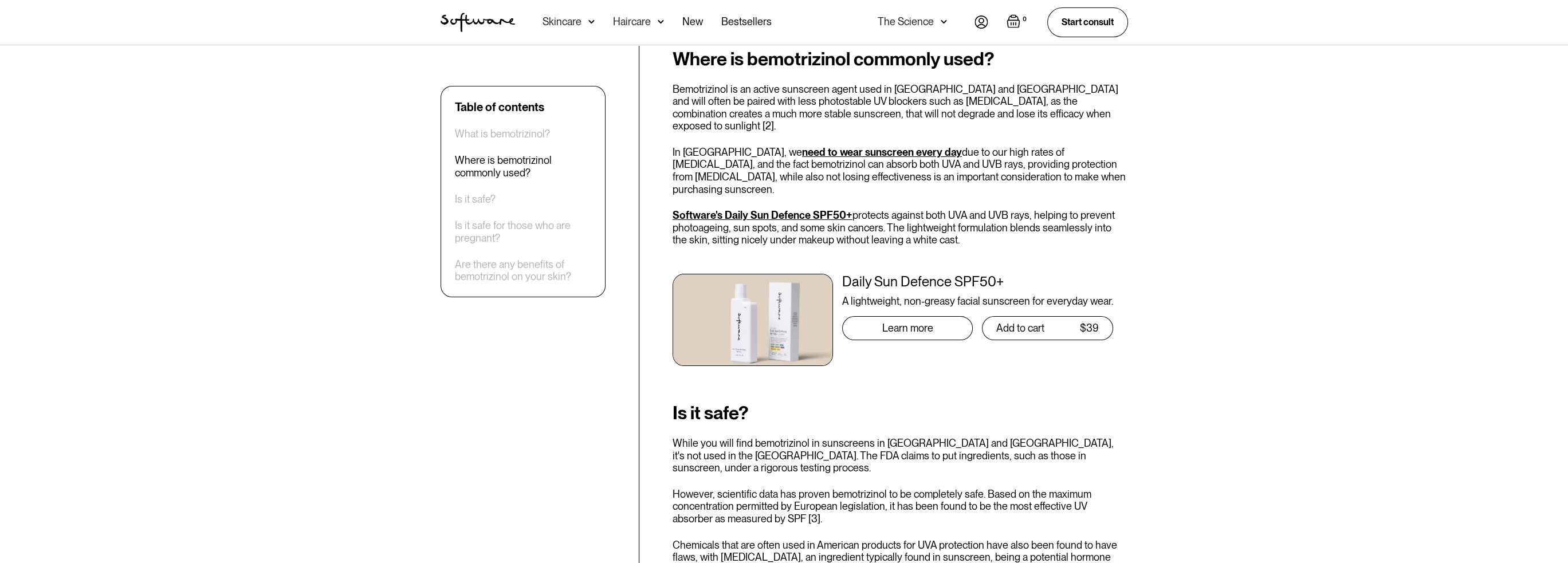
scroll to position [516, 0]
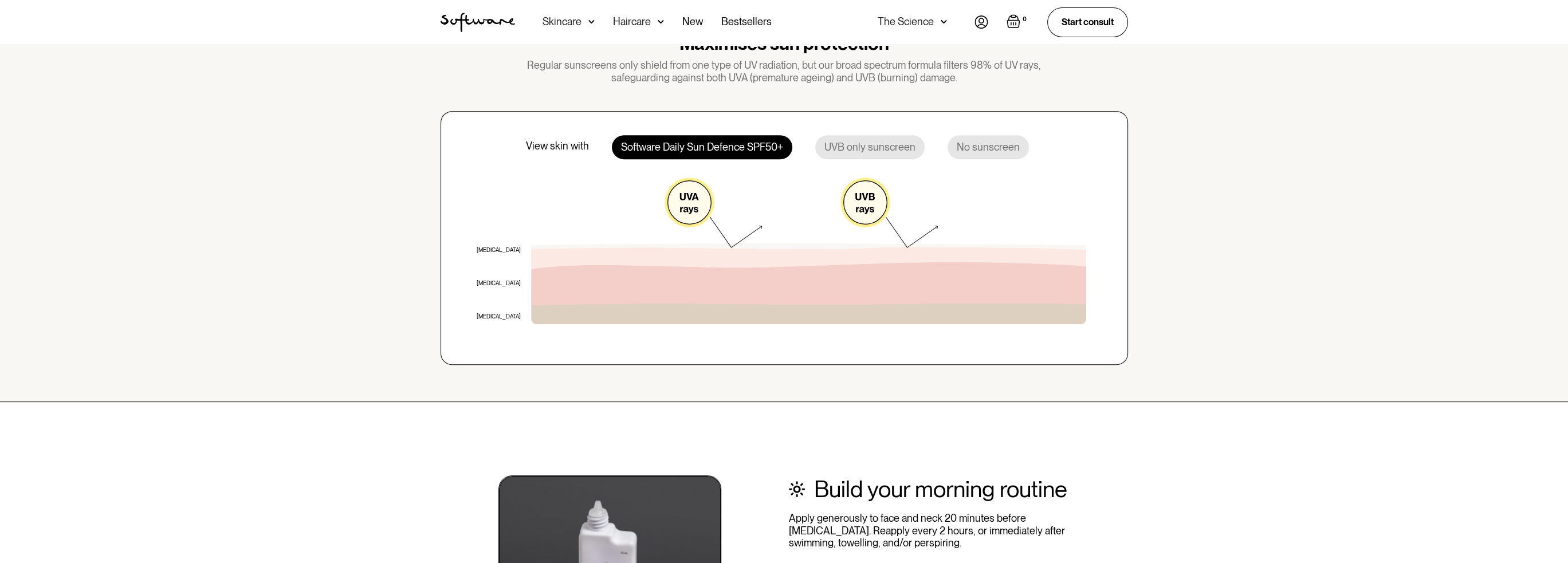
scroll to position [859, 0]
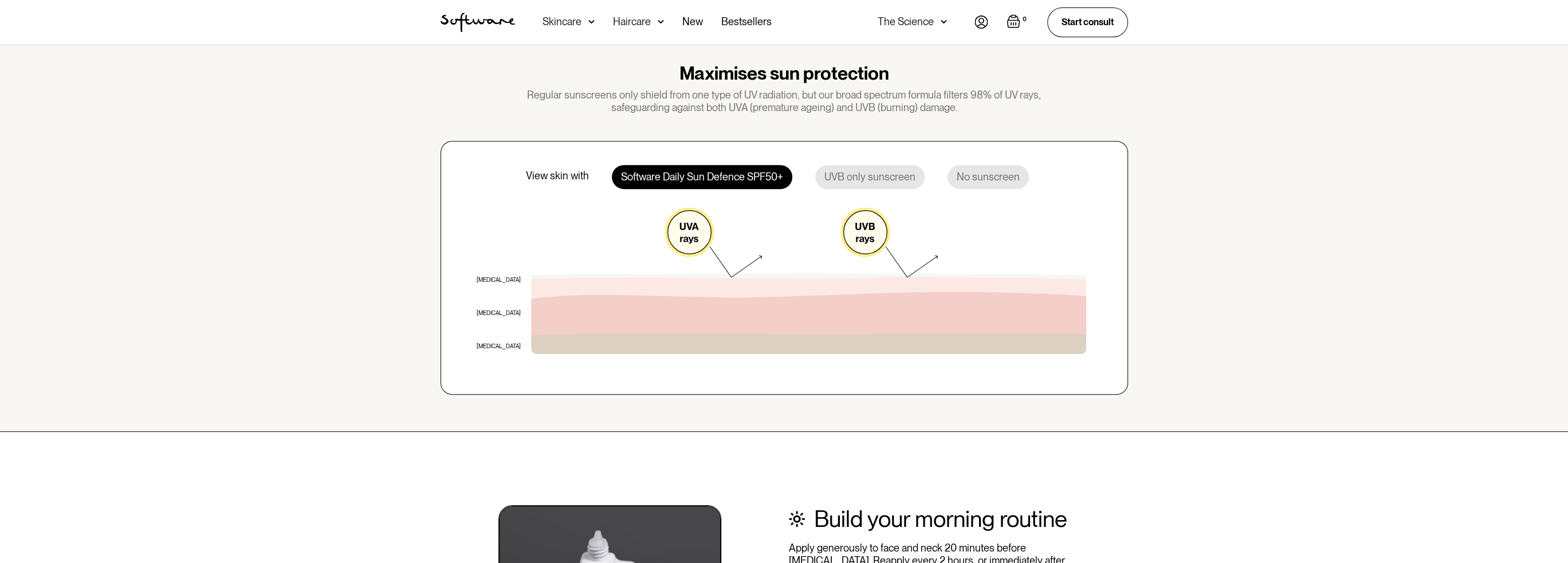
click at [552, 178] on div "View skin with" at bounding box center [557, 176] width 63 height 13
click at [846, 176] on div "UVB only sunscreen" at bounding box center [870, 177] width 109 height 24
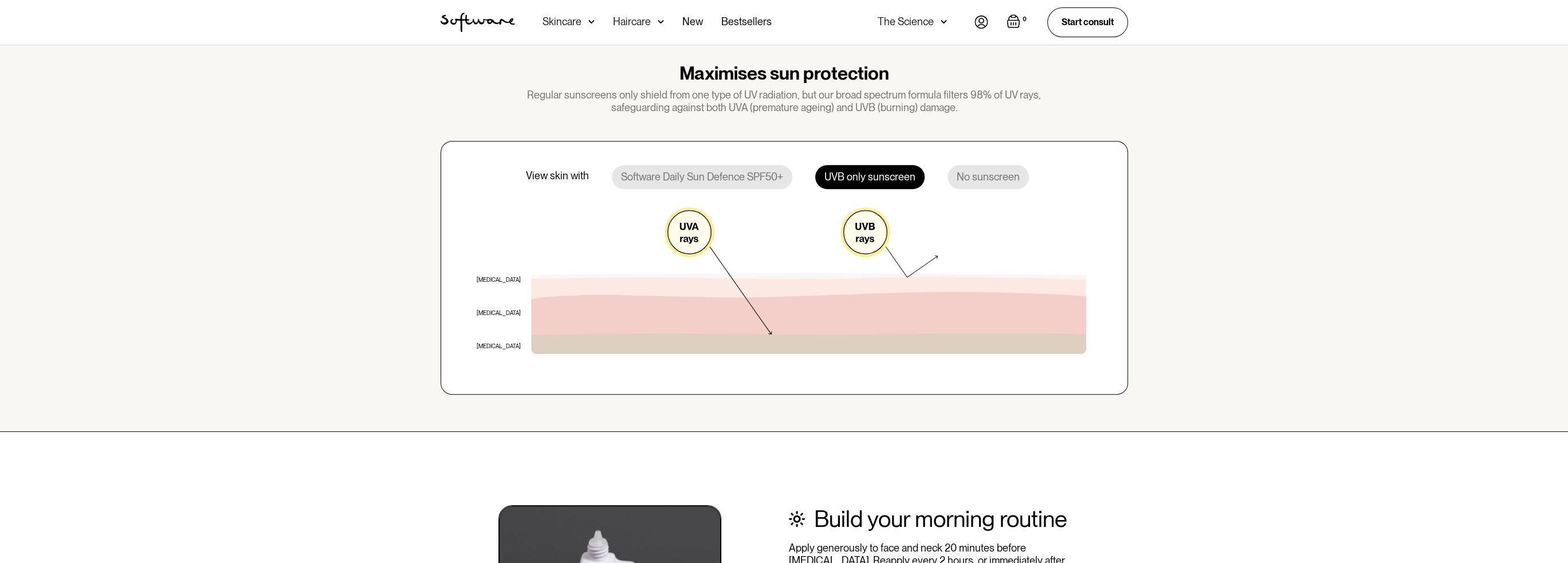
click at [1002, 168] on div "No sunscreen" at bounding box center [988, 177] width 81 height 24
click at [558, 183] on div "View skin with Software Daily Sun Defence SPF50+ UVB only sunscreen No sunscreen" at bounding box center [777, 177] width 503 height 24
click at [583, 177] on div "View skin with" at bounding box center [557, 176] width 63 height 13
click at [629, 176] on div "Software Daily Sun Defence SPF50+" at bounding box center [702, 177] width 180 height 24
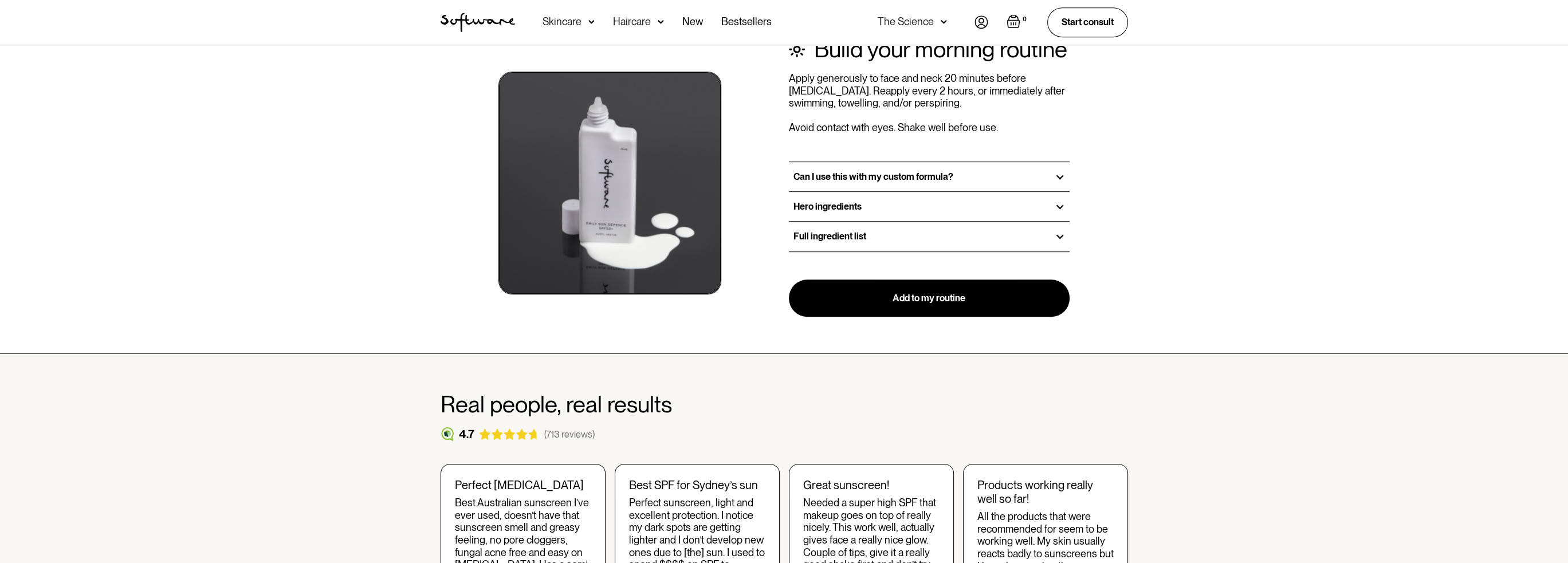
scroll to position [1375, 0]
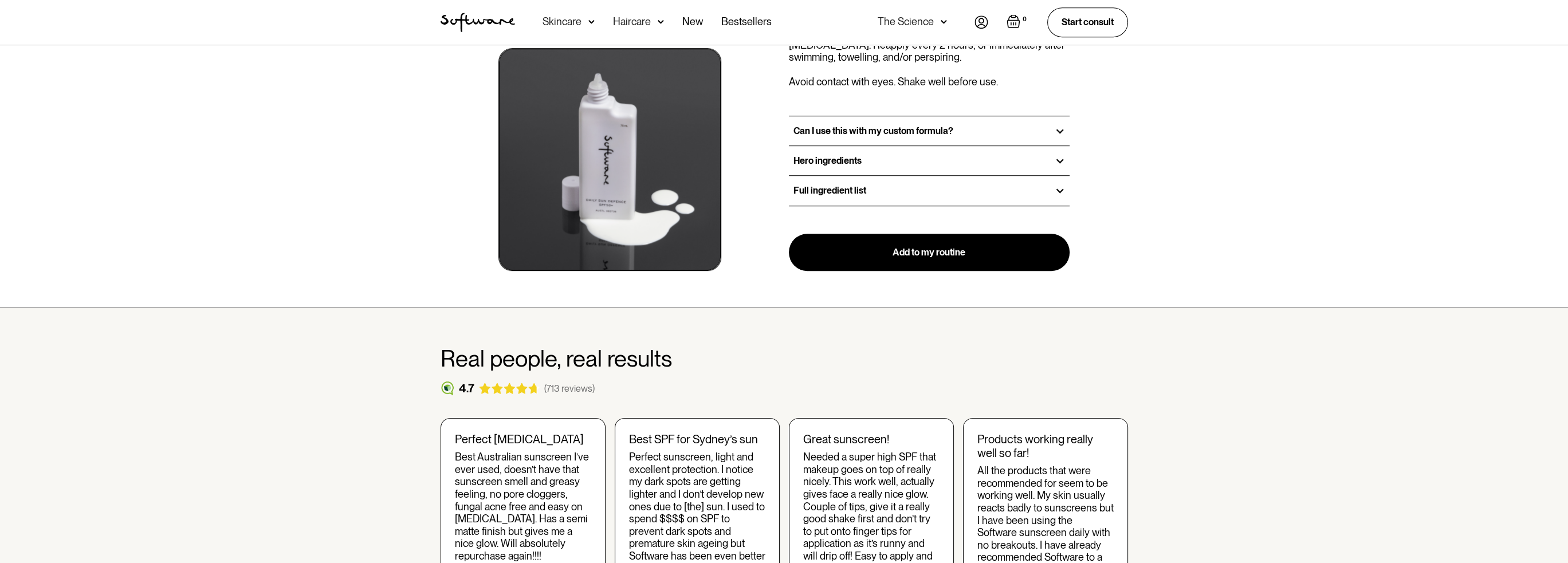
click at [810, 195] on div "Full ingredient list" at bounding box center [929, 190] width 281 height 29
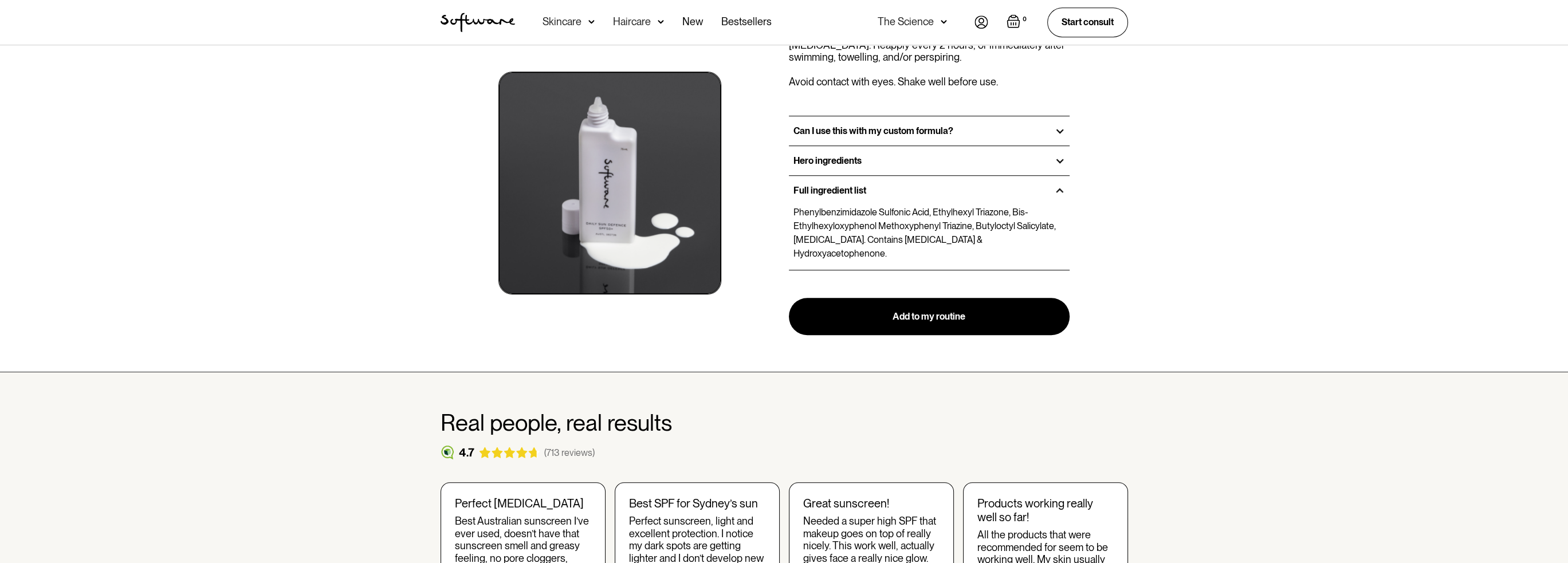
click at [806, 180] on div "Full ingredient list" at bounding box center [929, 190] width 281 height 29
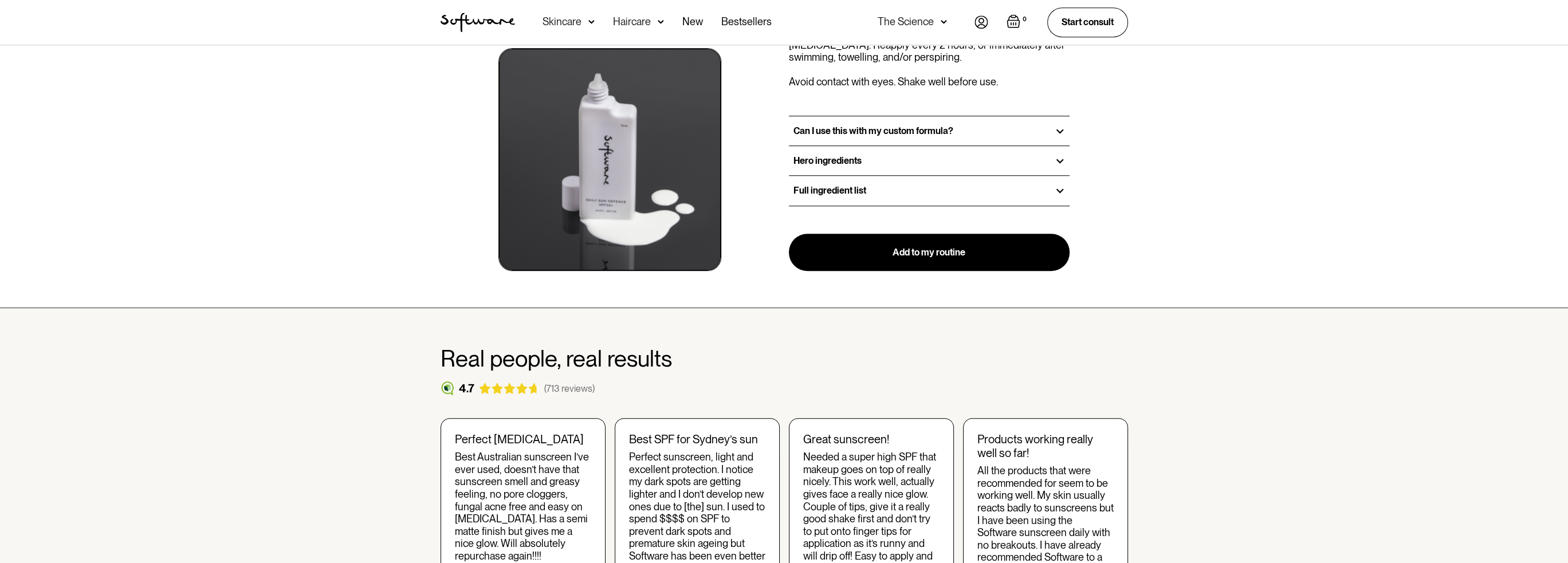
click at [802, 172] on div "Hero ingredients" at bounding box center [929, 160] width 281 height 29
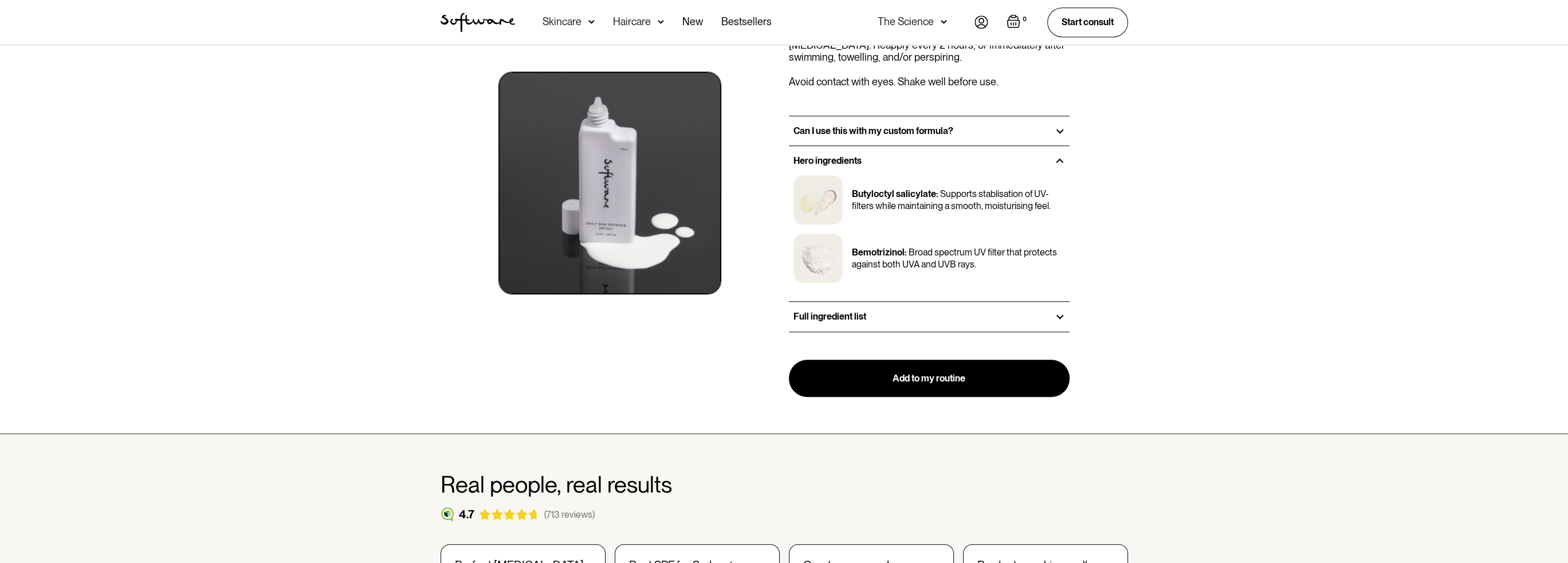
click at [800, 168] on div "Hero ingredients" at bounding box center [929, 160] width 281 height 29
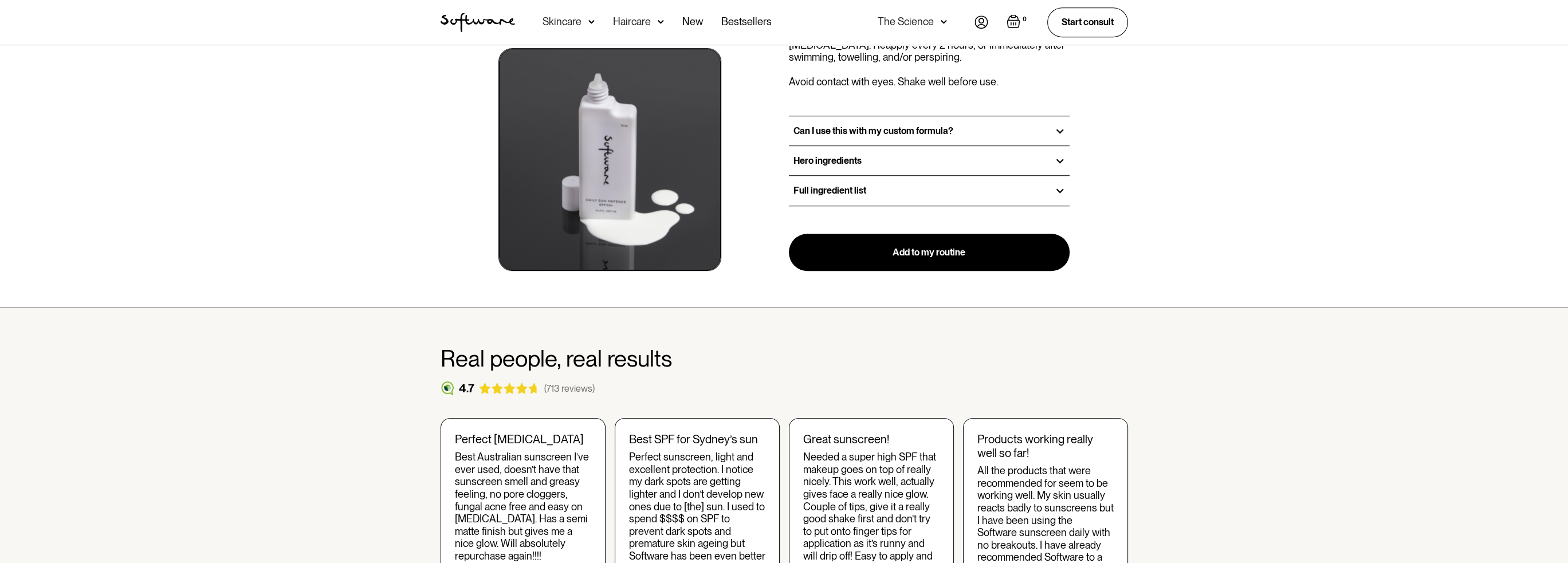
click at [804, 132] on h3 "Can I use this with my custom formula?" at bounding box center [873, 131] width 160 height 11
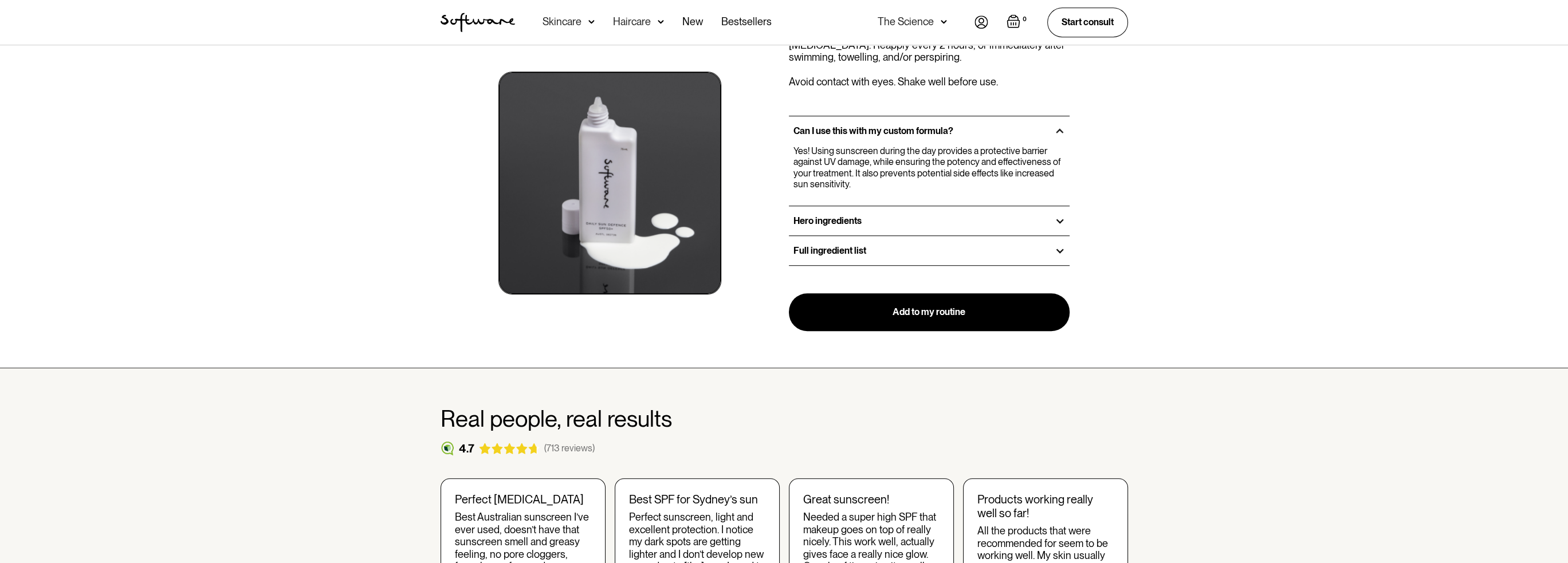
click at [798, 129] on h3 "Can I use this with my custom formula?" at bounding box center [873, 131] width 160 height 11
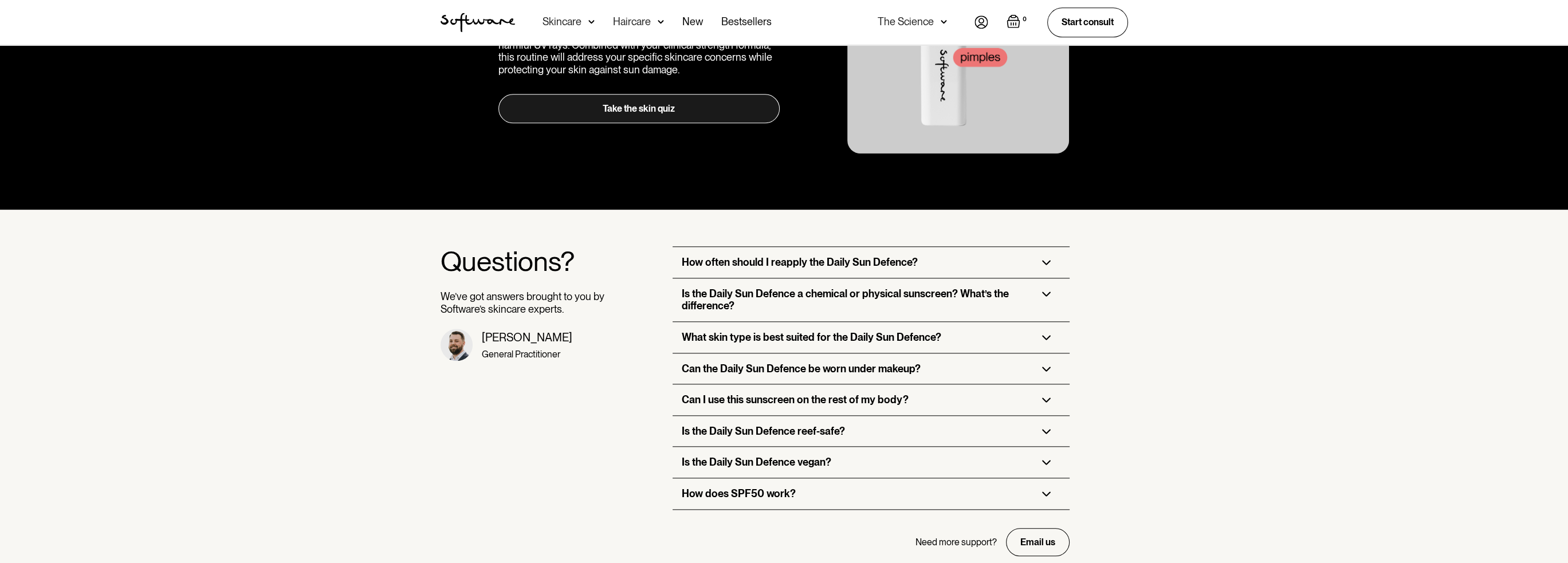
scroll to position [2291, 0]
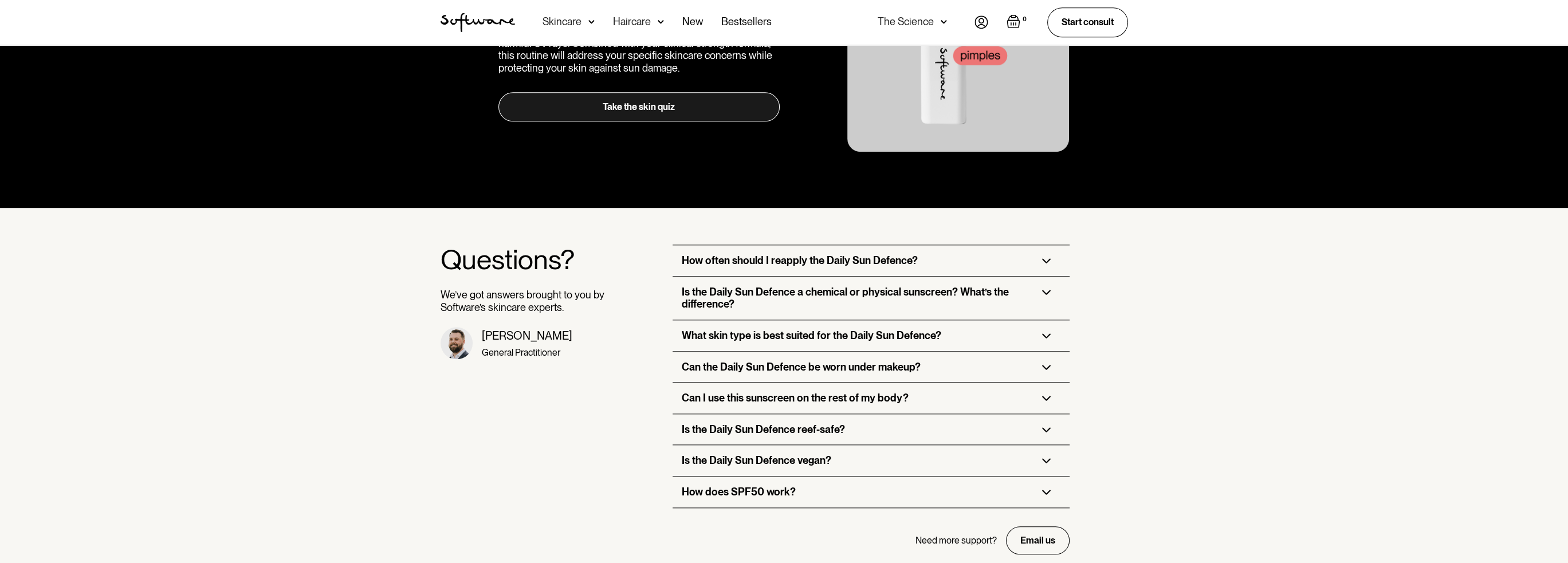
click at [777, 254] on h3 "How often should I reapply the Daily Sun Defence?" at bounding box center [800, 260] width 236 height 13
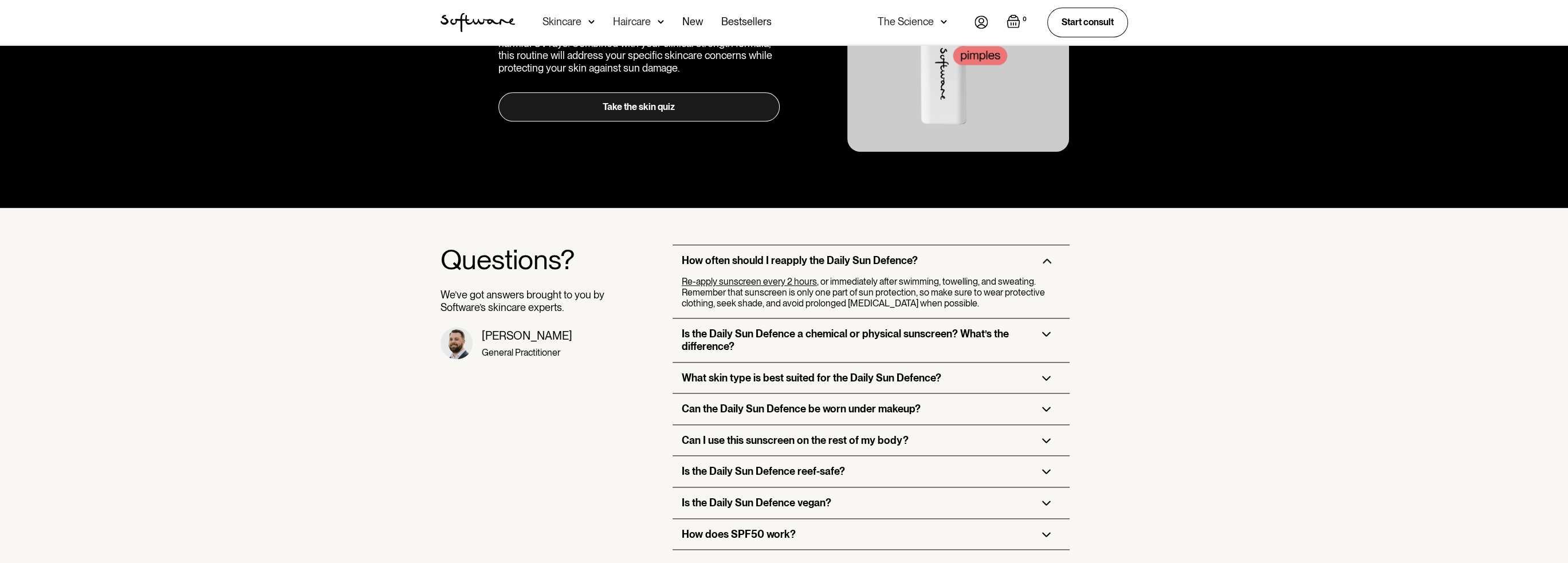
click at [777, 254] on h3 "How often should I reapply the Daily Sun Defence?" at bounding box center [800, 260] width 236 height 13
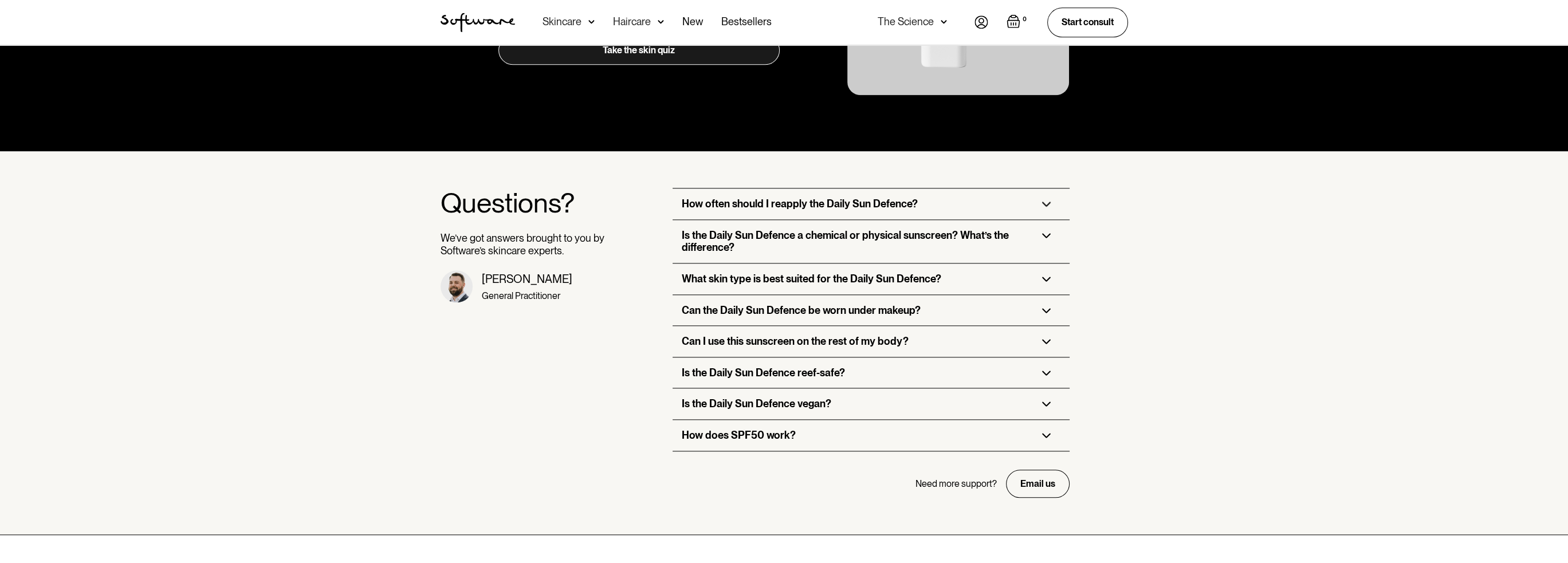
scroll to position [2349, 0]
click at [773, 233] on h3 "Is the Daily Sun Defence a chemical or physical sunscreen? What’s the differenc…" at bounding box center [853, 241] width 342 height 24
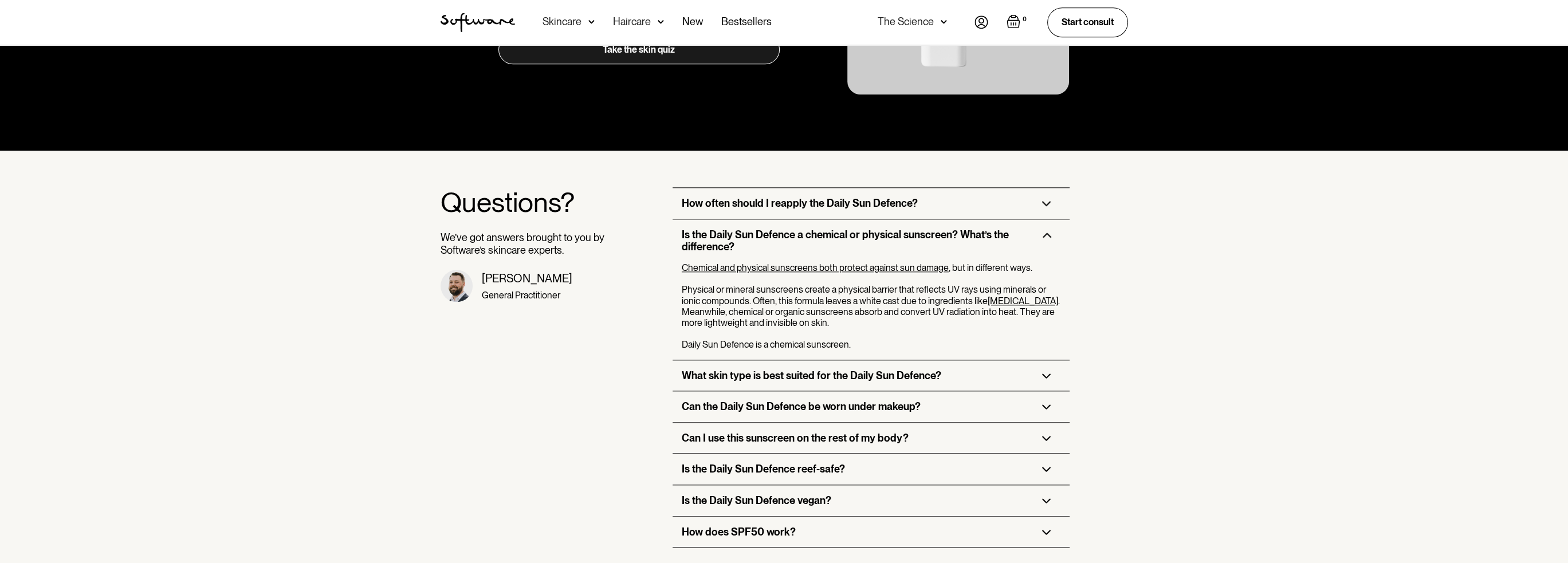
click at [764, 228] on h3 "Is the Daily Sun Defence a chemical or physical sunscreen? What’s the differenc…" at bounding box center [853, 241] width 342 height 24
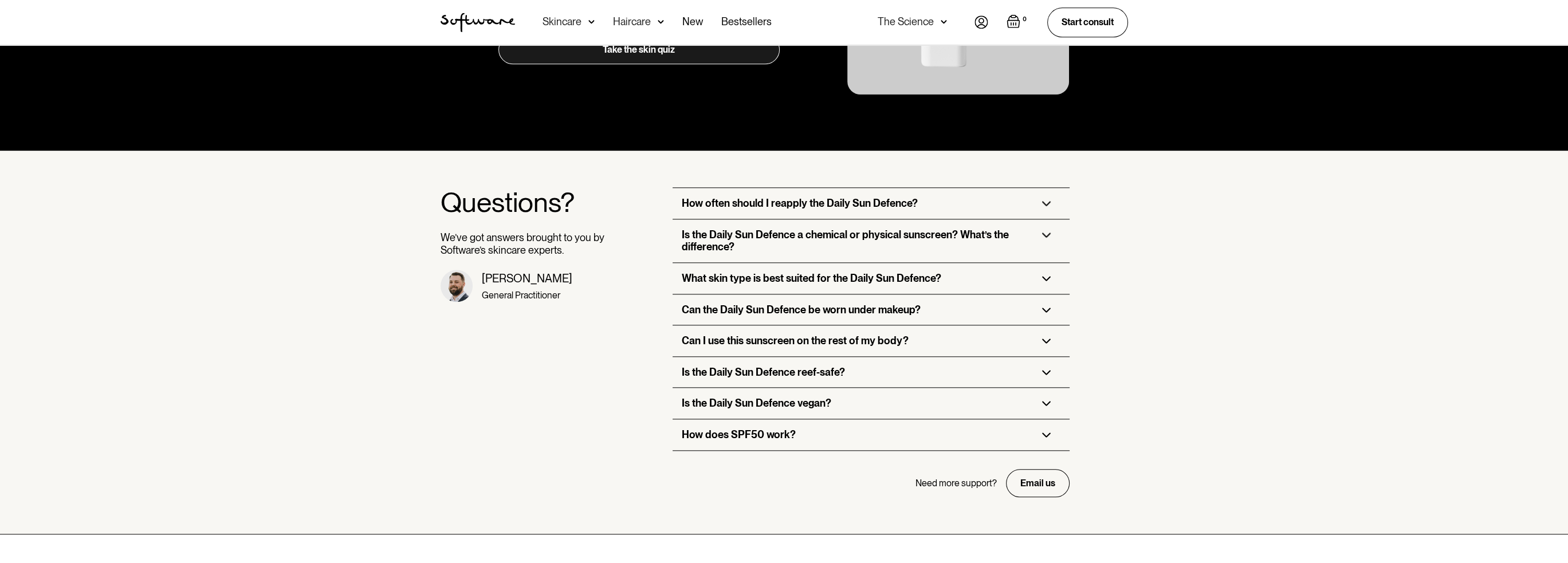
click at [774, 429] on h3 "How does SPF50 work?" at bounding box center [739, 435] width 114 height 13
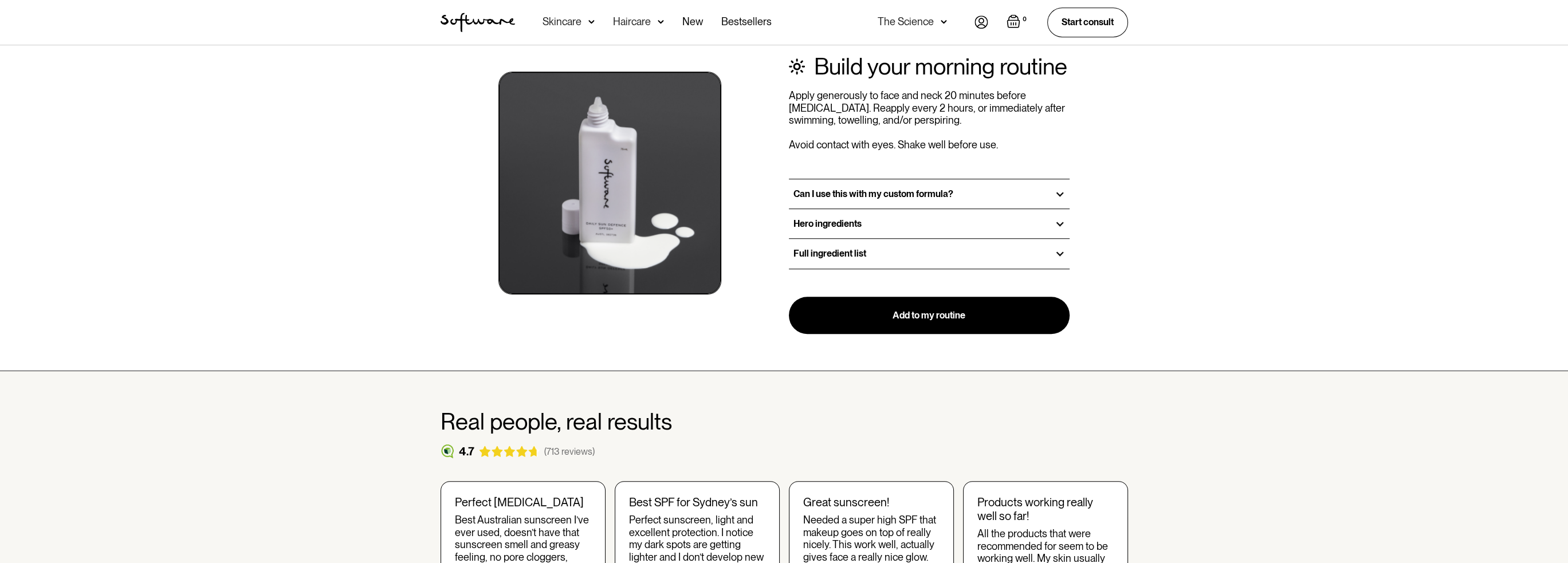
scroll to position [1203, 0]
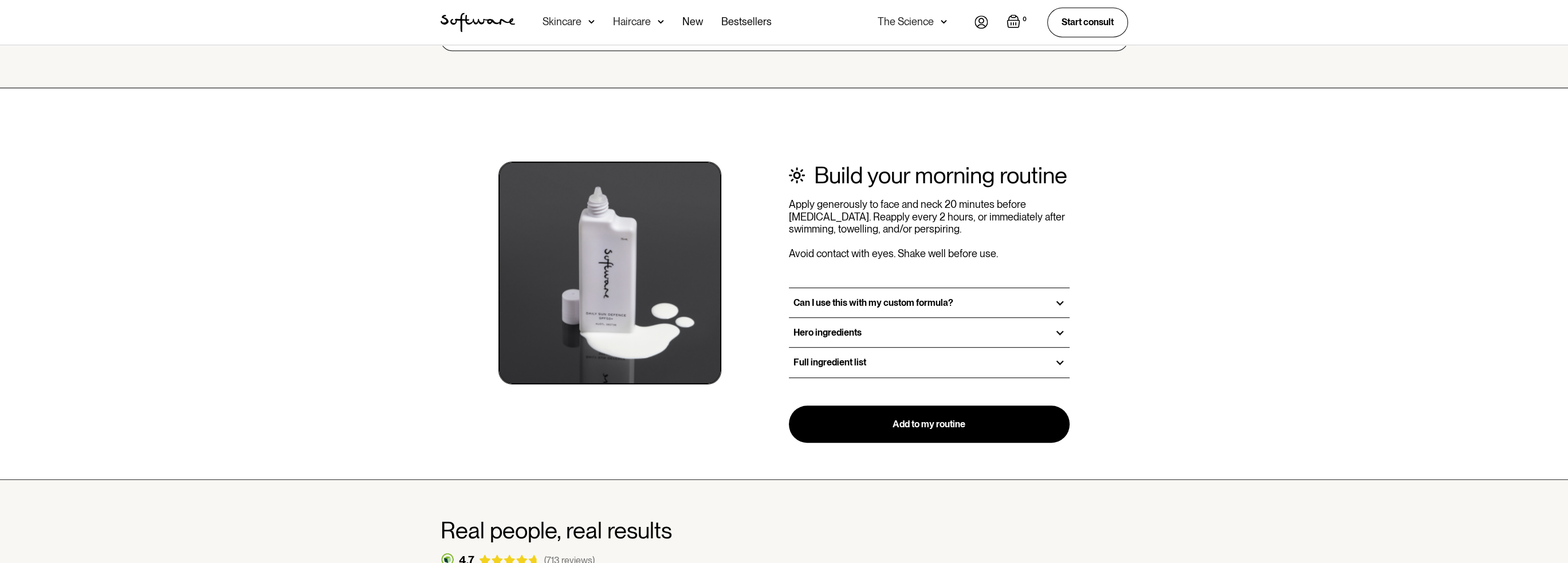
click at [882, 351] on div "Full ingredient list" at bounding box center [929, 362] width 281 height 29
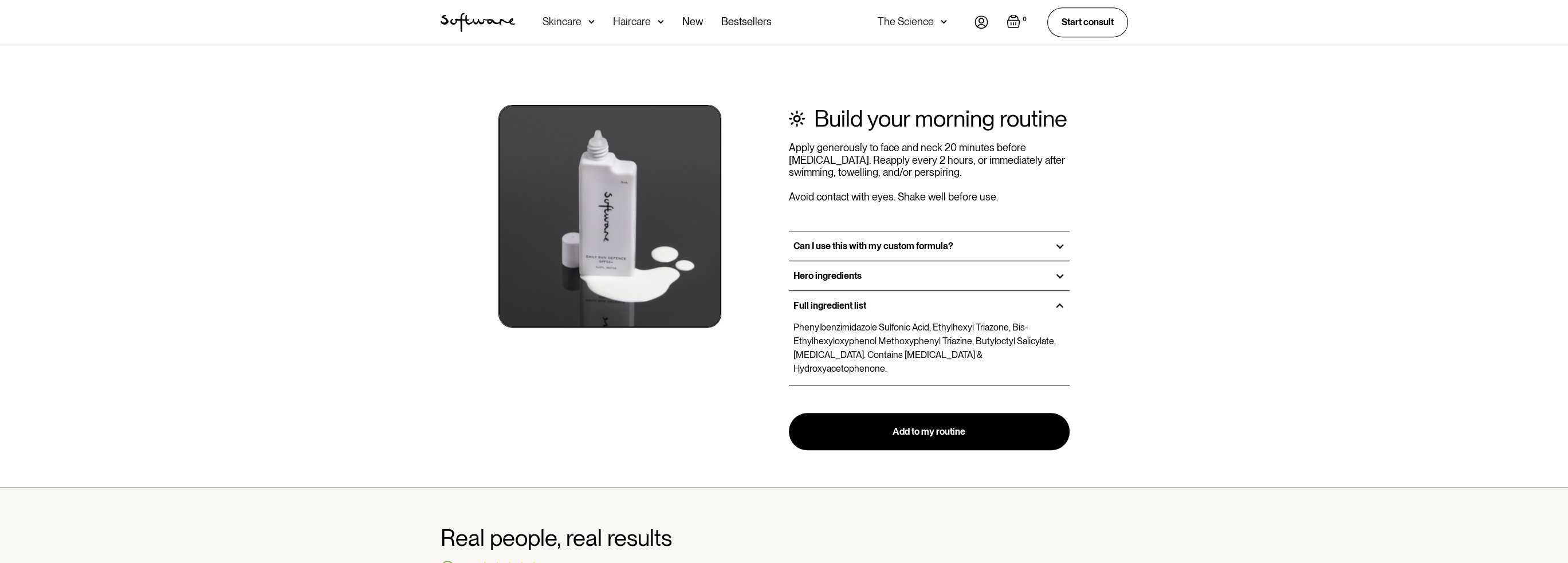
scroll to position [1260, 0]
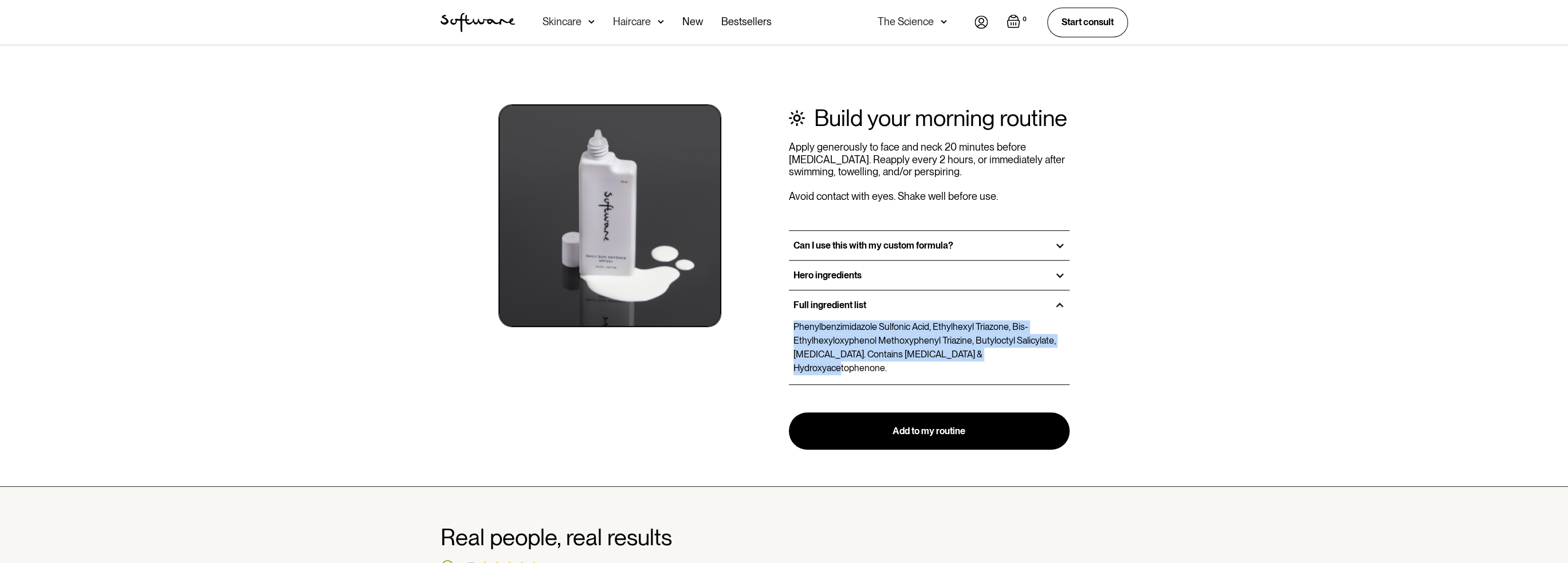
drag, startPoint x: 794, startPoint y: 325, endPoint x: 1017, endPoint y: 365, distance: 226.6
click at [1017, 365] on div "Phenylbenzimidazole Sulfonic Acid, Ethylhexyl Triazone, Bis-Ethylhexyloxyphenol…" at bounding box center [929, 352] width 281 height 64
copy p "Phenylbenzimidazole Sulfonic Acid, Ethylhexyl Triazone, Bis-Ethylhexyloxyphenol…"
